Goal: Check status

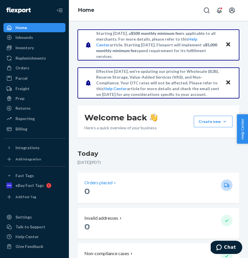
click at [111, 180] on p "Orders placed" at bounding box center [99, 182] width 28 height 7
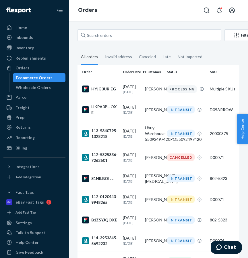
click at [171, 87] on div "PROCESSING" at bounding box center [182, 89] width 30 height 8
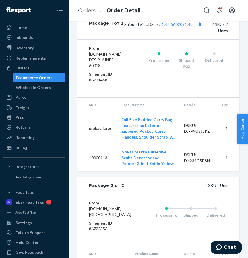
scroll to position [286, 0]
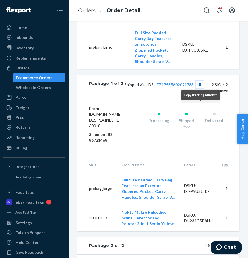
click at [202, 88] on button "Copy tracking number" at bounding box center [199, 84] width 7 height 7
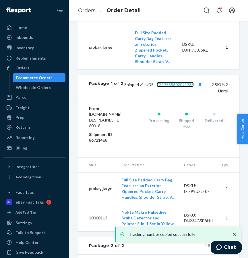
click at [174, 87] on link "EZ17585602091783" at bounding box center [175, 84] width 37 height 5
click at [88, 11] on link "Orders" at bounding box center [87, 10] width 18 height 6
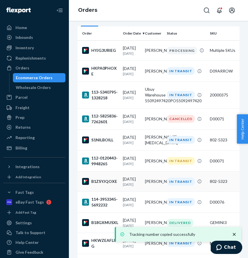
scroll to position [45, 0]
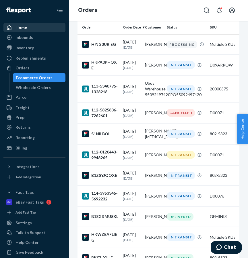
click at [20, 26] on div "Home" at bounding box center [22, 28] width 12 height 6
